Goal: Task Accomplishment & Management: Manage account settings

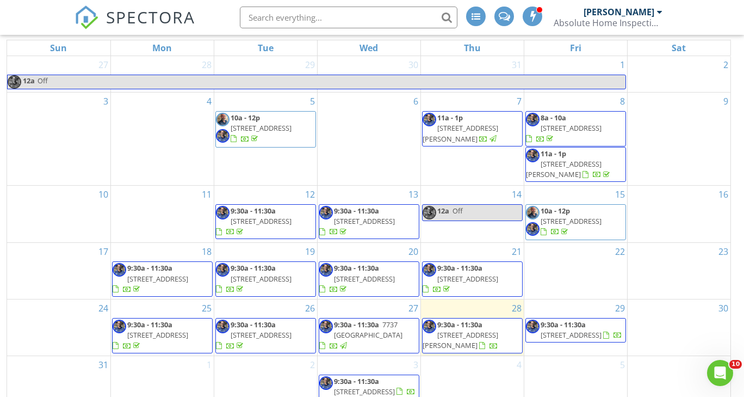
scroll to position [145, 0]
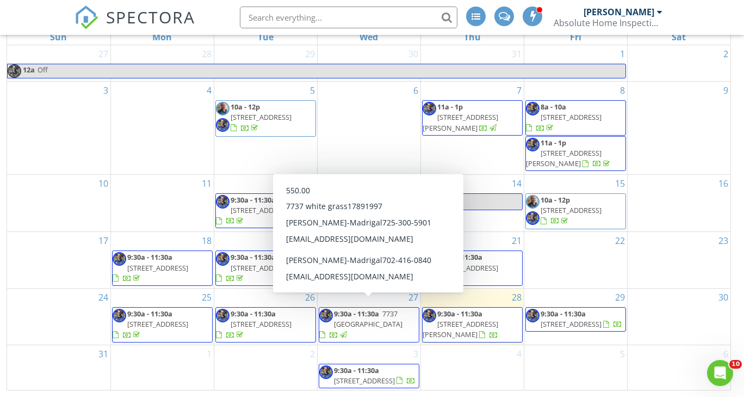
click at [370, 320] on span "9:30a - 11:30a 7737 white grass, las vegas 89131" at bounding box center [369, 325] width 100 height 32
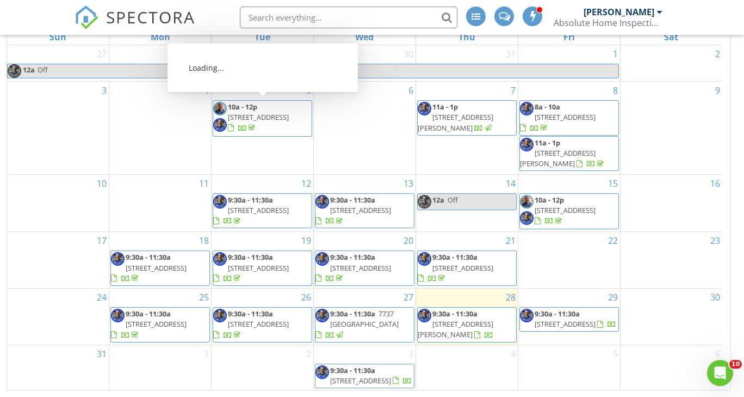
scroll to position [2, 0]
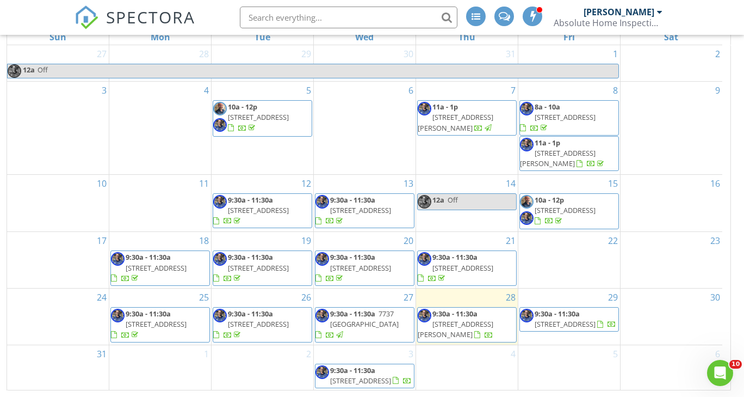
click at [455, 321] on span "9:30a - 11:30a [STREET_ADDRESS][PERSON_NAME]" at bounding box center [467, 325] width 98 height 32
click at [455, 321] on span "9:30a - 11:30a 2262 Heavenly View Dr, Henderson 89014" at bounding box center [467, 325] width 98 height 32
